Goal: Task Accomplishment & Management: Use online tool/utility

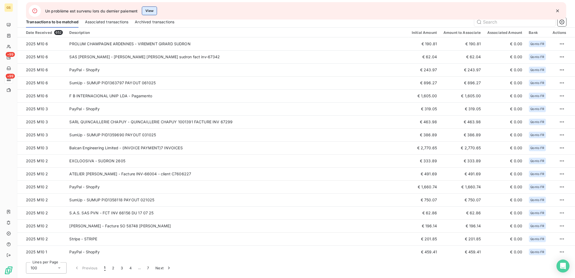
click at [154, 12] on button "View" at bounding box center [149, 10] width 15 height 9
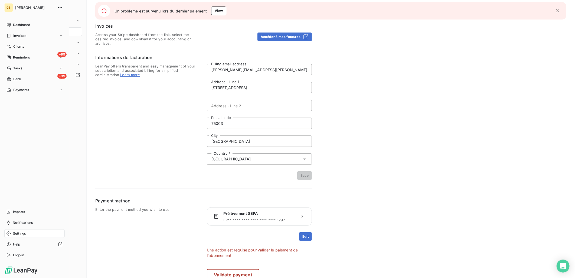
click at [7, 7] on div "GS" at bounding box center [8, 7] width 9 height 9
click at [22, 6] on span "[PERSON_NAME]" at bounding box center [34, 7] width 39 height 4
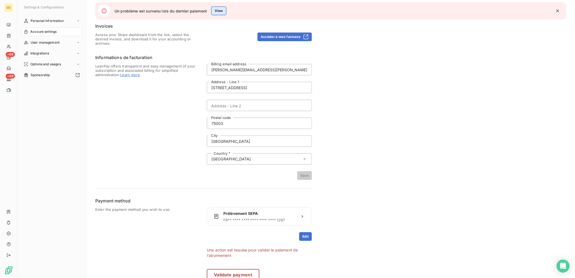
click at [220, 11] on button "View" at bounding box center [218, 10] width 15 height 9
click at [48, 43] on span "User management" at bounding box center [45, 42] width 29 height 5
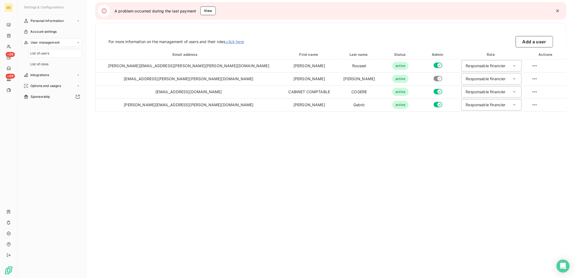
click at [131, 117] on div "List of users For more information on the management of users and their roles, …" at bounding box center [331, 139] width 489 height 278
click at [64, 29] on div "Account settings" at bounding box center [52, 31] width 60 height 9
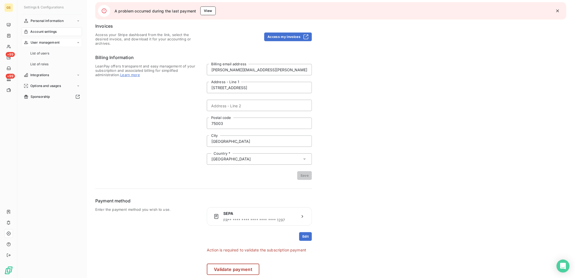
click at [62, 39] on div "User management" at bounding box center [52, 42] width 60 height 9
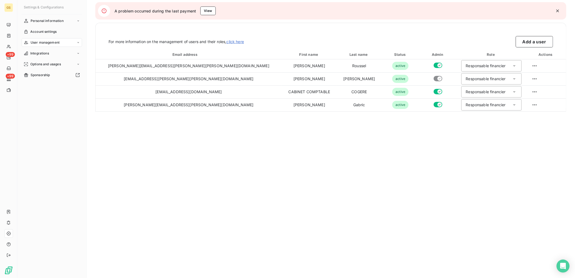
click at [58, 47] on nav "Personal information Account settings User management Integrations Options and …" at bounding box center [52, 48] width 60 height 63
click at [56, 51] on div "Integrations" at bounding box center [52, 53] width 60 height 9
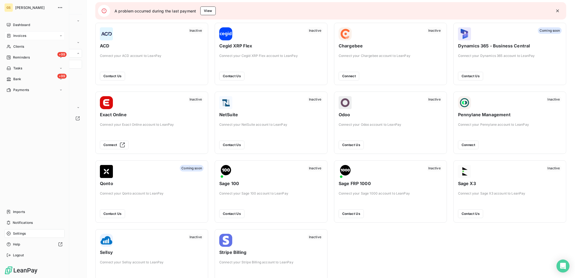
click at [22, 35] on span "Invoices" at bounding box center [19, 35] width 13 height 5
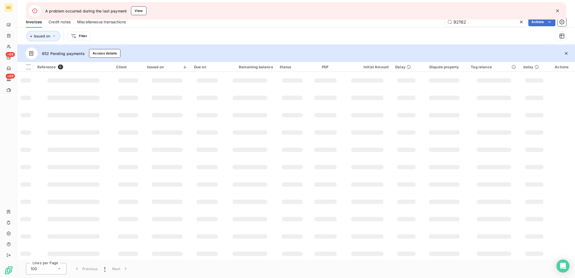
click at [559, 9] on icon "button" at bounding box center [557, 10] width 5 height 5
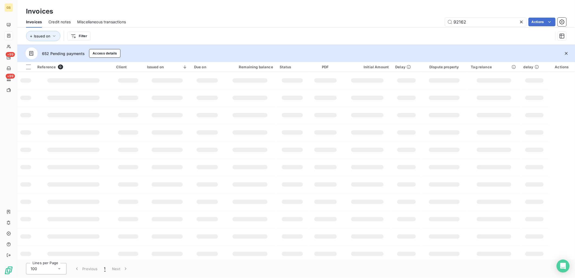
click at [523, 21] on html "GS +99 +99 Invoices Invoices Credit notes Miscellaneous transactions 92162 Acti…" at bounding box center [287, 139] width 575 height 278
click at [522, 20] on icon at bounding box center [521, 21] width 5 height 5
click at [231, 28] on div "Issued on Filter" at bounding box center [296, 36] width 541 height 17
click at [567, 53] on icon "button" at bounding box center [566, 53] width 5 height 5
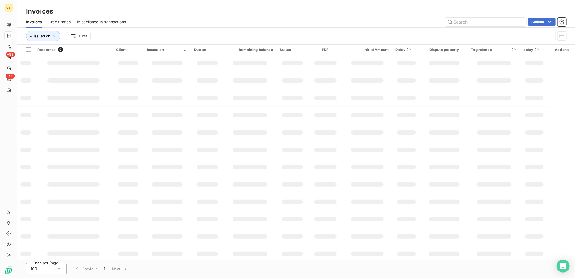
click at [190, 85] on td at bounding box center [167, 80] width 47 height 17
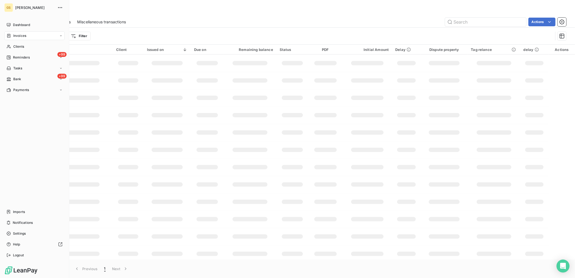
click at [18, 33] on span "Invoices" at bounding box center [19, 35] width 13 height 5
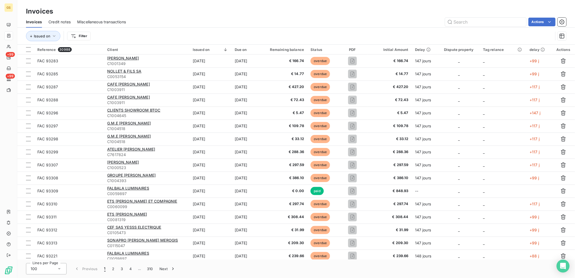
click at [144, 36] on div "Issued on Filter" at bounding box center [289, 36] width 527 height 10
click at [561, 24] on html "GS +99 +99 Invoices Invoices Credit notes Miscellaneous transactions Actions Is…" at bounding box center [287, 139] width 575 height 278
click at [561, 24] on icon "button" at bounding box center [561, 21] width 5 height 5
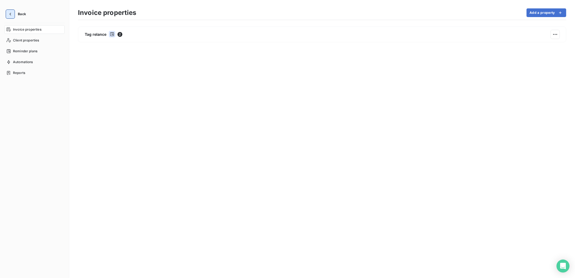
click at [8, 13] on icon "button" at bounding box center [10, 13] width 5 height 5
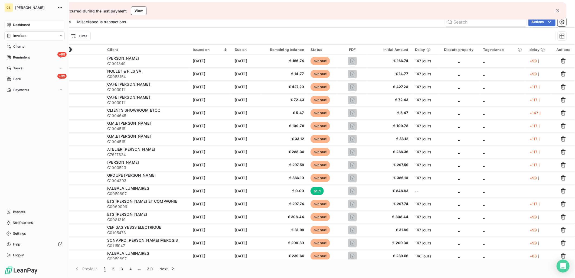
click at [32, 28] on div "Dashboard" at bounding box center [34, 25] width 60 height 9
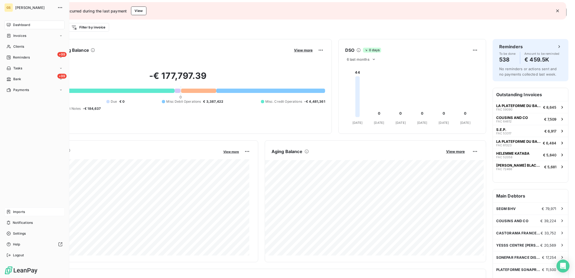
click at [34, 209] on div "Imports" at bounding box center [34, 211] width 60 height 9
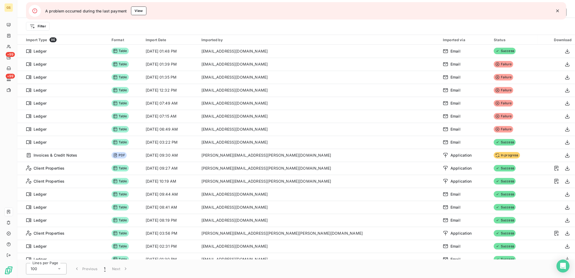
click at [531, 29] on div "Filter" at bounding box center [296, 26] width 541 height 10
click at [558, 10] on icon "button" at bounding box center [557, 10] width 5 height 5
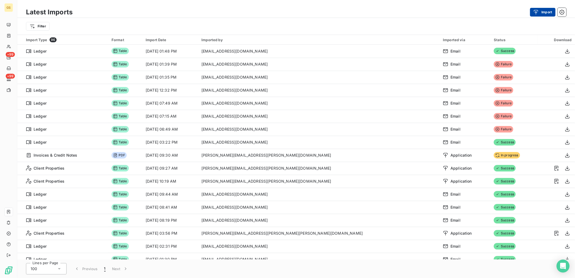
click at [543, 13] on button "Import" at bounding box center [542, 12] width 25 height 9
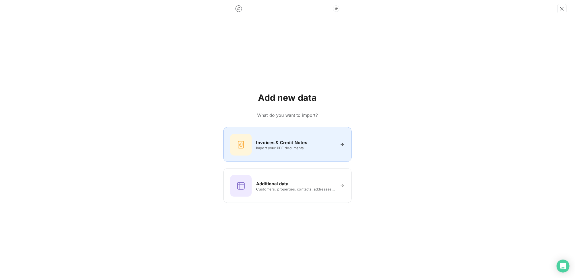
click at [308, 149] on span "Import your PDF documents" at bounding box center [295, 148] width 79 height 4
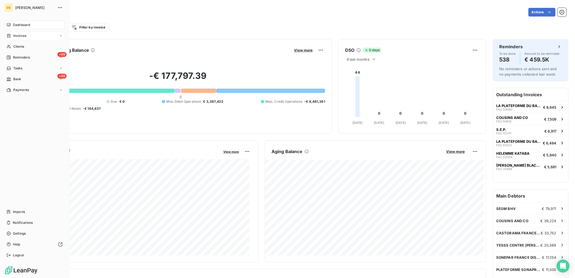
click at [14, 37] on span "Invoices" at bounding box center [19, 35] width 13 height 5
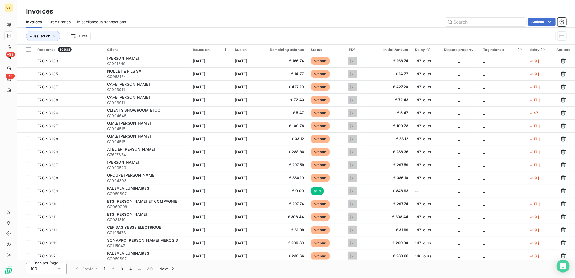
click at [152, 35] on div "Issued on Filter" at bounding box center [289, 36] width 527 height 10
click at [57, 21] on span "Credit notes" at bounding box center [59, 21] width 22 height 5
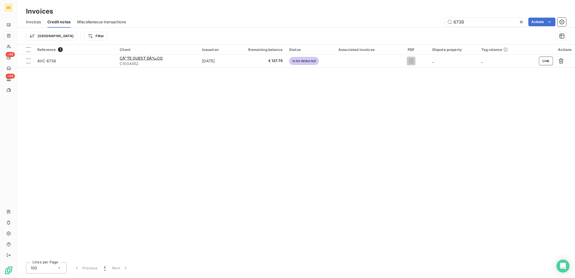
click at [142, 36] on div "Trier Filter" at bounding box center [289, 36] width 527 height 10
click at [522, 20] on icon at bounding box center [521, 21] width 5 height 5
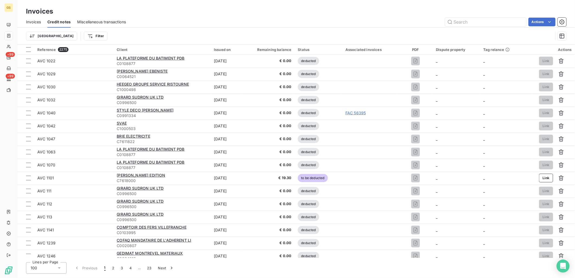
click at [136, 32] on div "Trier Filter" at bounding box center [289, 36] width 527 height 10
click at [37, 22] on span "Invoices" at bounding box center [33, 21] width 15 height 5
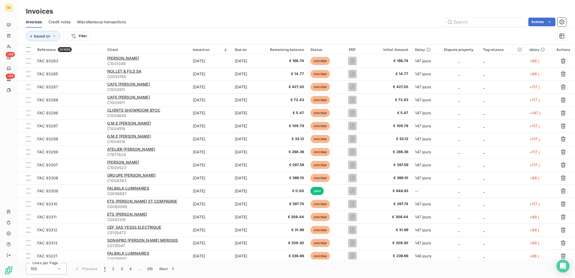
click at [145, 36] on div "Issued on Filter" at bounding box center [289, 36] width 527 height 10
click at [108, 19] on span "Miscellaneous transactions" at bounding box center [101, 21] width 49 height 5
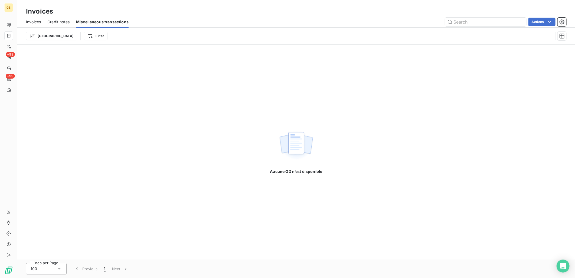
drag, startPoint x: 78, startPoint y: 21, endPoint x: 57, endPoint y: 20, distance: 20.3
click at [57, 20] on div "Invoices Credit notes Miscellaneous transactions Actions" at bounding box center [296, 21] width 558 height 11
click at [57, 20] on span "Credit notes" at bounding box center [58, 21] width 22 height 5
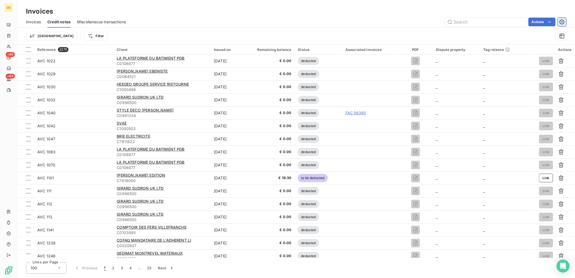
click at [562, 25] on button "button" at bounding box center [562, 22] width 9 height 9
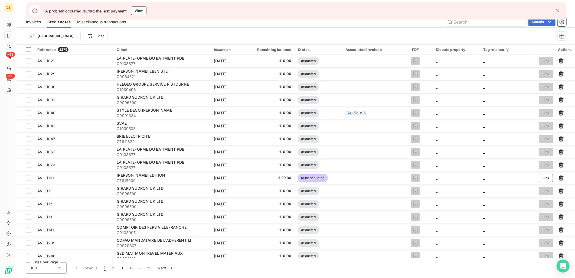
click at [557, 12] on icon "button" at bounding box center [557, 10] width 5 height 5
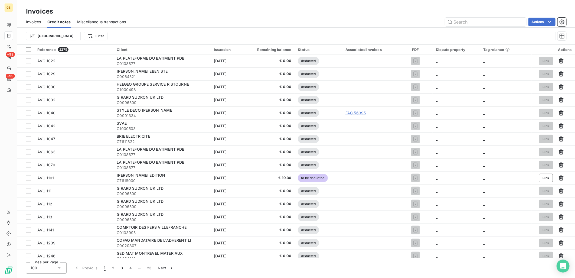
click at [459, 37] on div "Trier Filter" at bounding box center [289, 36] width 527 height 10
click at [552, 18] on html "GS +99 +99 Invoices Invoices Credit notes Miscellaneous transactions Actions Mo…" at bounding box center [287, 139] width 575 height 278
click at [532, 46] on div "Export credit notes (credit notes)" at bounding box center [515, 43] width 77 height 9
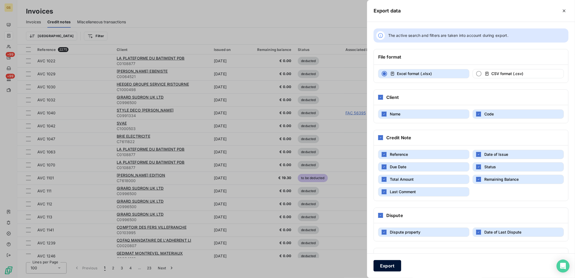
click at [389, 264] on button "Export" at bounding box center [388, 265] width 28 height 11
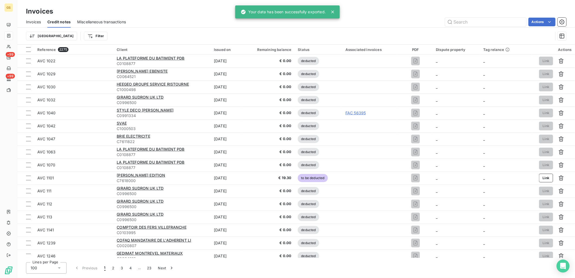
click at [34, 22] on span "Invoices" at bounding box center [33, 21] width 15 height 5
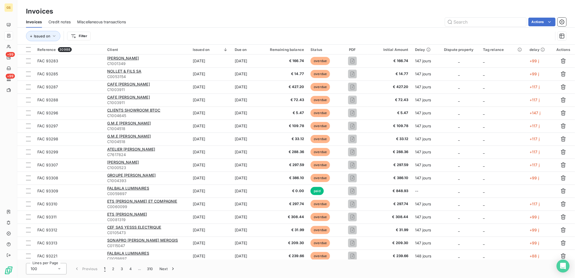
click at [541, 27] on div "Invoices Credit notes Miscellaneous transactions Actions" at bounding box center [296, 21] width 558 height 11
click at [545, 18] on html "GS +99 +99 Invoices Invoices Credit notes Miscellaneous transactions Actions Se…" at bounding box center [287, 139] width 575 height 278
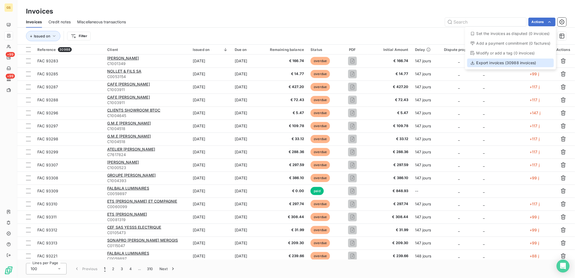
click at [524, 63] on div "Export invoices (30988 invoices)" at bounding box center [510, 62] width 87 height 9
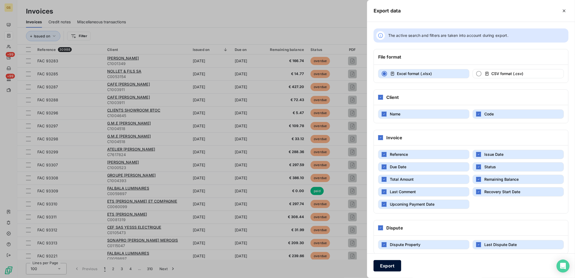
click at [392, 268] on button "Export" at bounding box center [388, 265] width 28 height 11
